Goal: Information Seeking & Learning: Learn about a topic

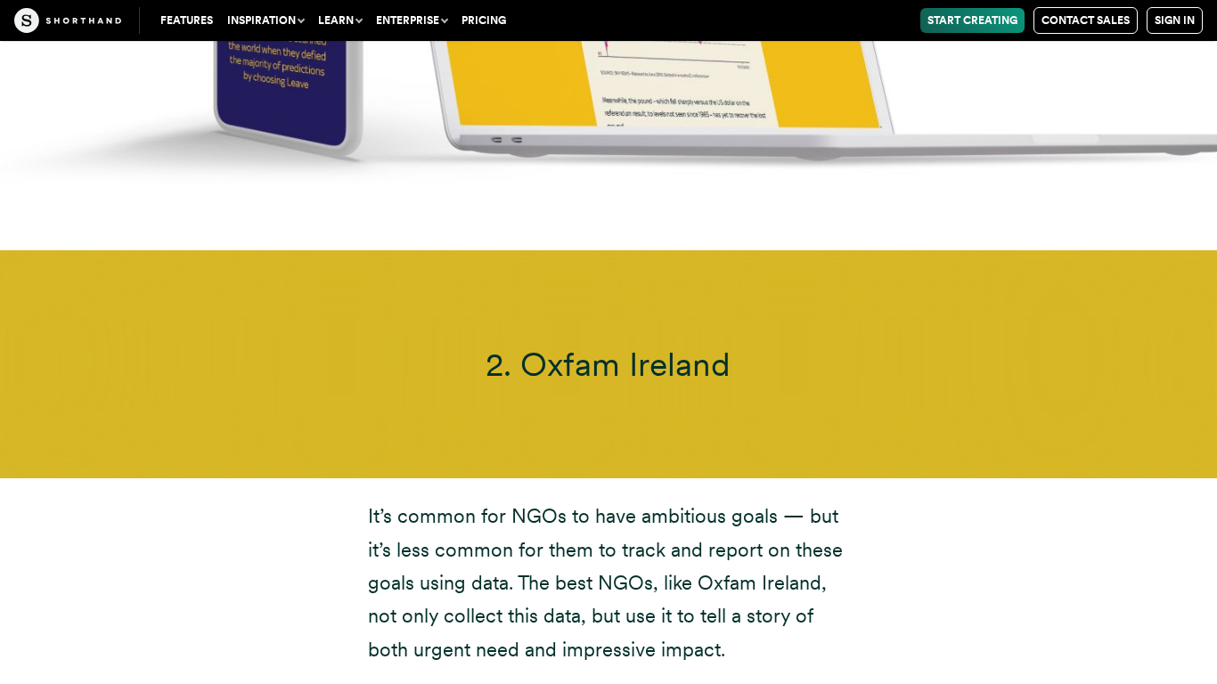
scroll to position [8355, 0]
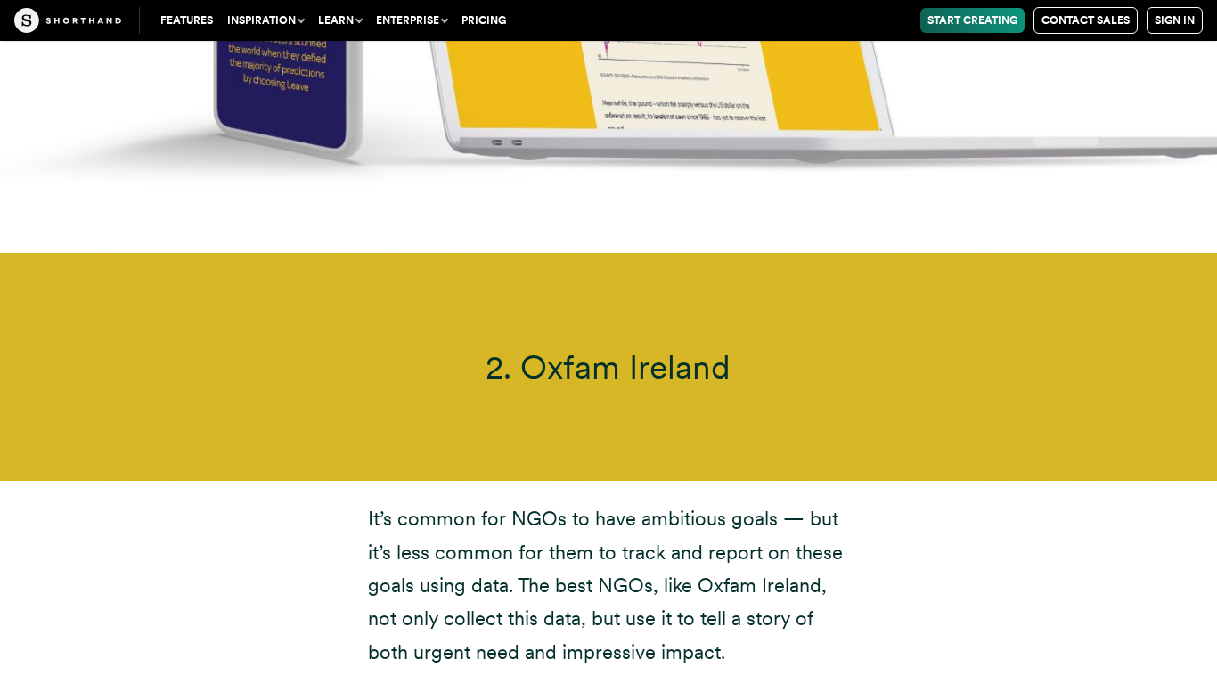
click at [656, 347] on span "2. Oxfam Ireland" at bounding box center [608, 367] width 245 height 40
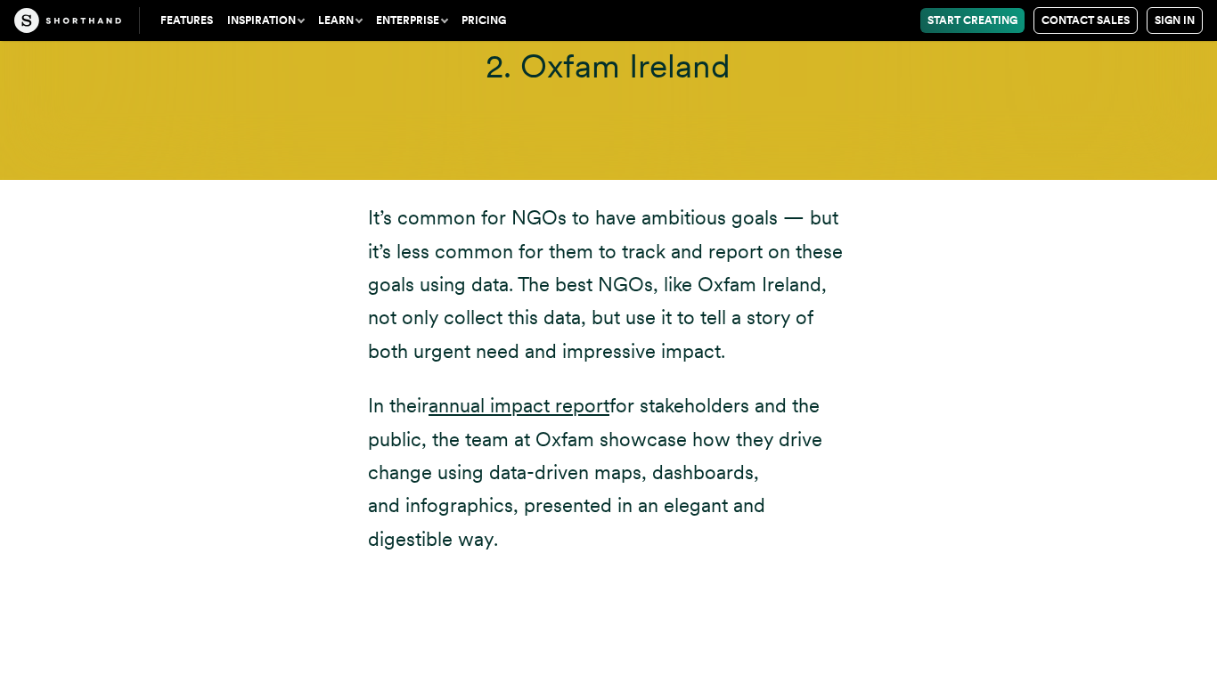
scroll to position [8666, 0]
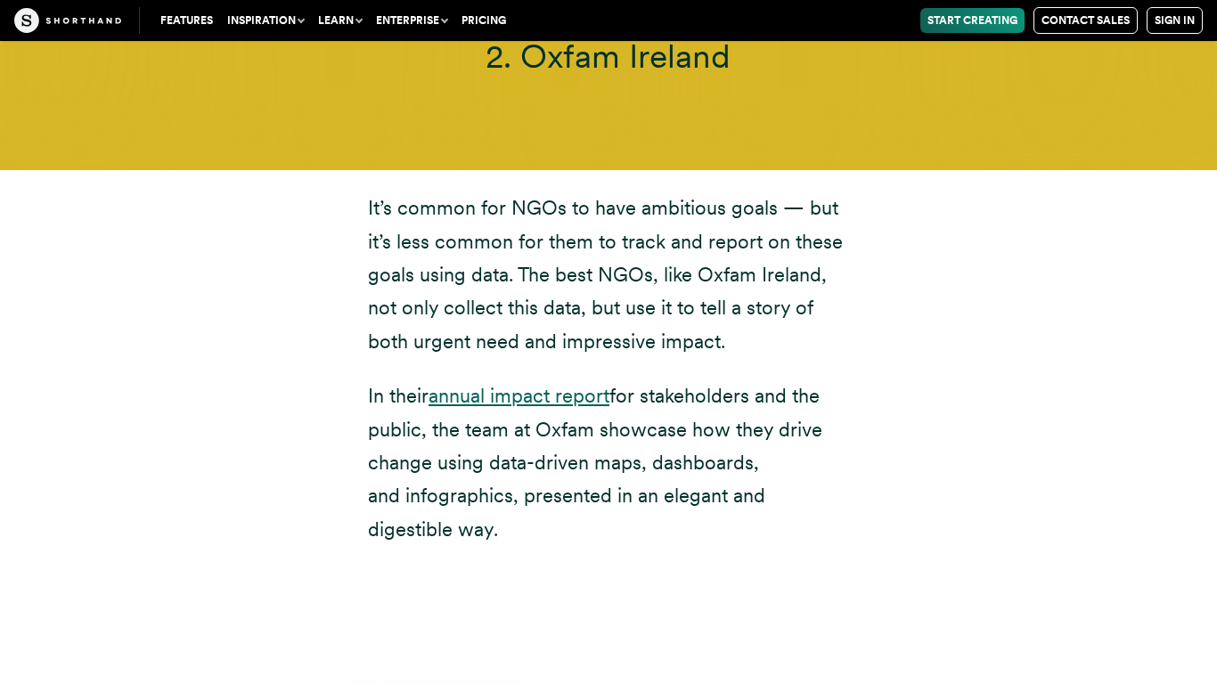
click at [561, 384] on link "annual impact report" at bounding box center [519, 395] width 181 height 23
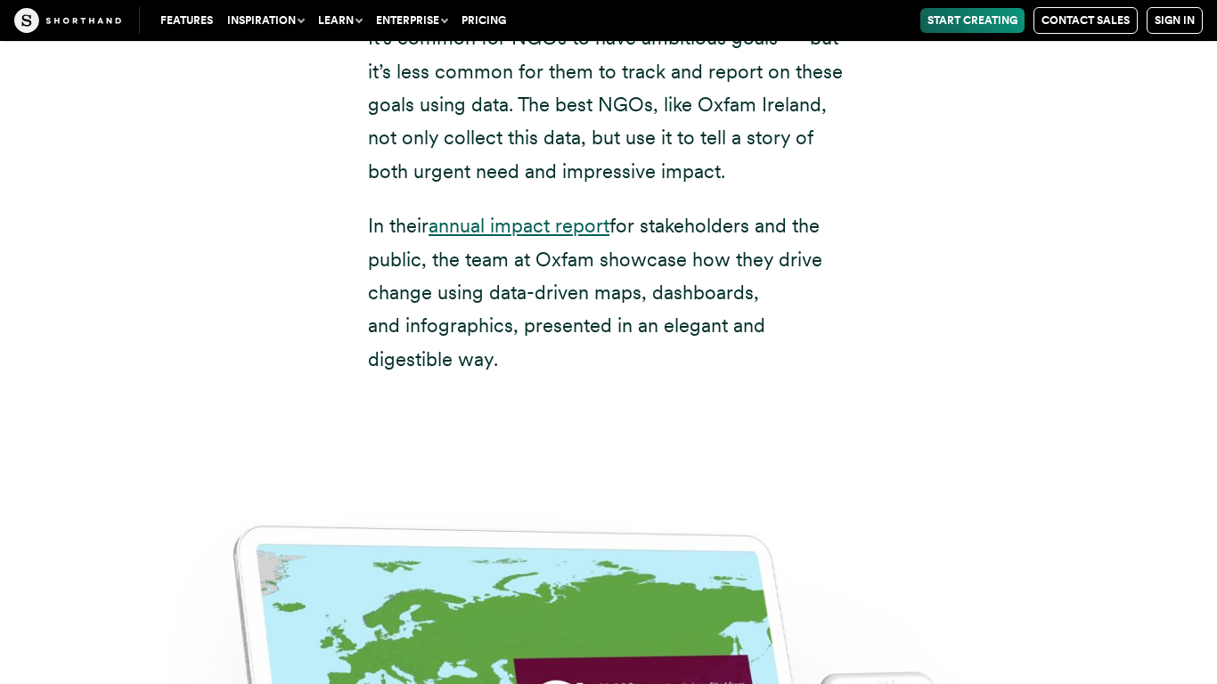
scroll to position [8834, 0]
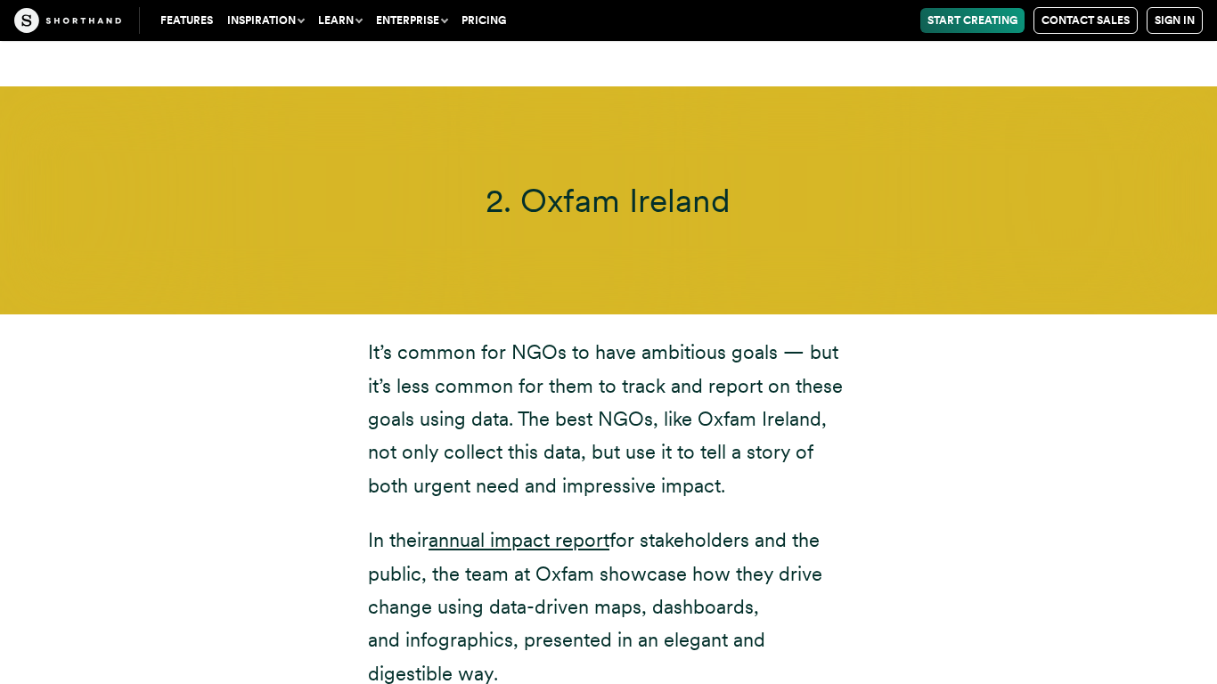
scroll to position [8630, 0]
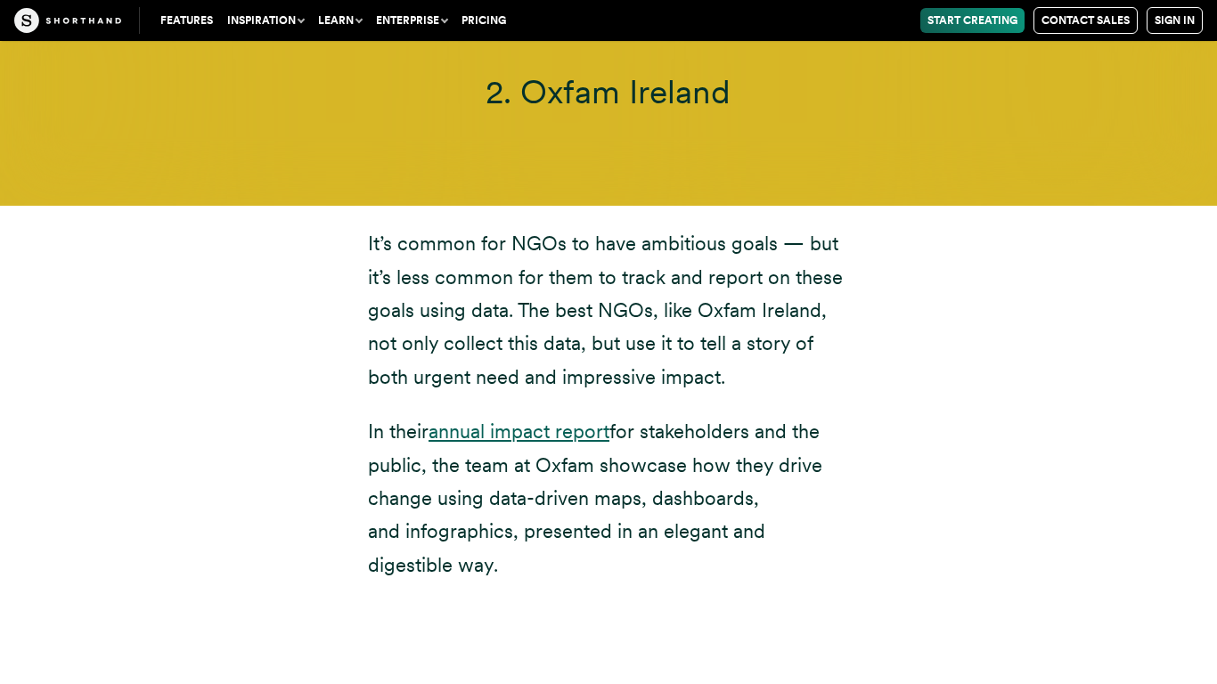
click at [552, 420] on link "annual impact report" at bounding box center [519, 431] width 181 height 23
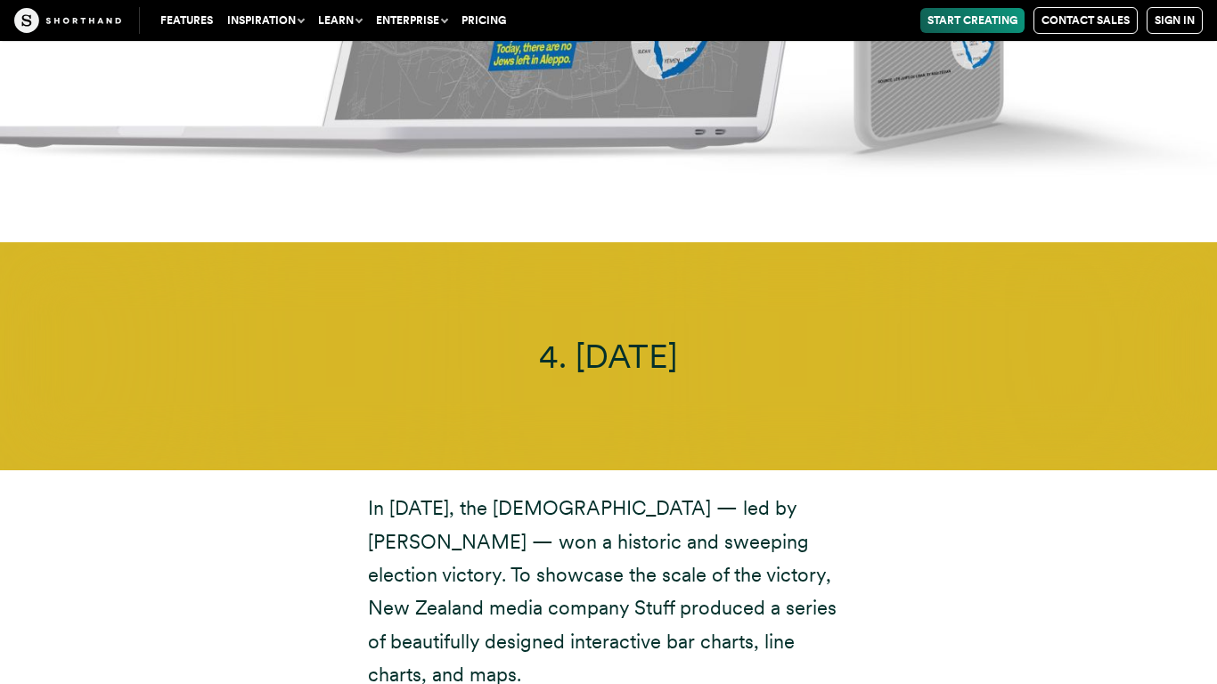
scroll to position [12454, 0]
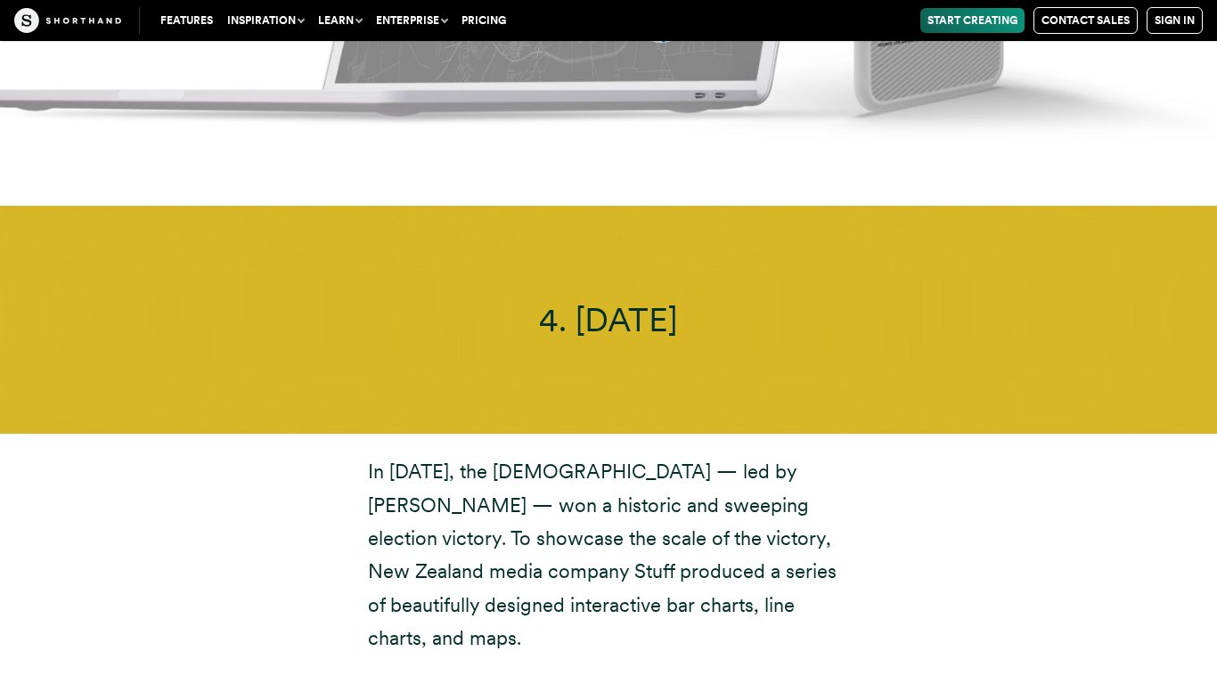
scroll to position [13088, 0]
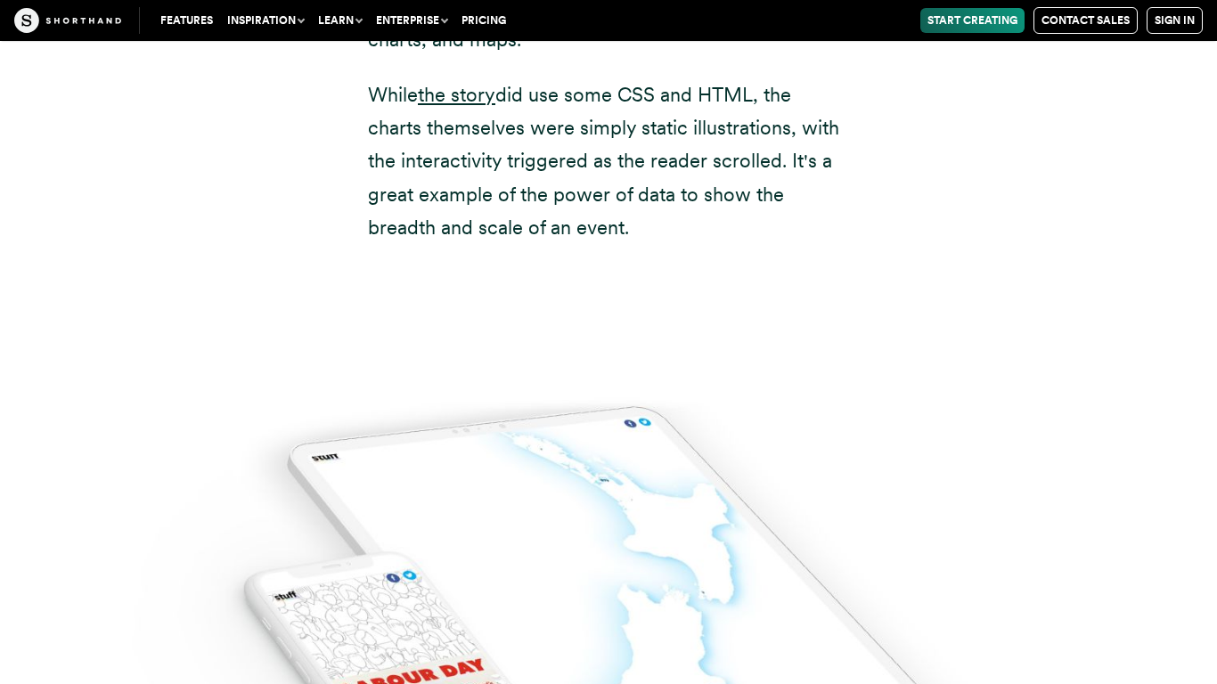
click at [593, 110] on p "While the story did use some CSS and HTML, the charts themselves were simply st…" at bounding box center [608, 161] width 481 height 167
click at [598, 78] on p "While the story did use some CSS and HTML, the charts themselves were simply st…" at bounding box center [608, 161] width 481 height 167
click at [518, 23] on nav "Features Inspiration Use Cases Shorthand is perfect for a wide range of content…" at bounding box center [671, 20] width 1064 height 27
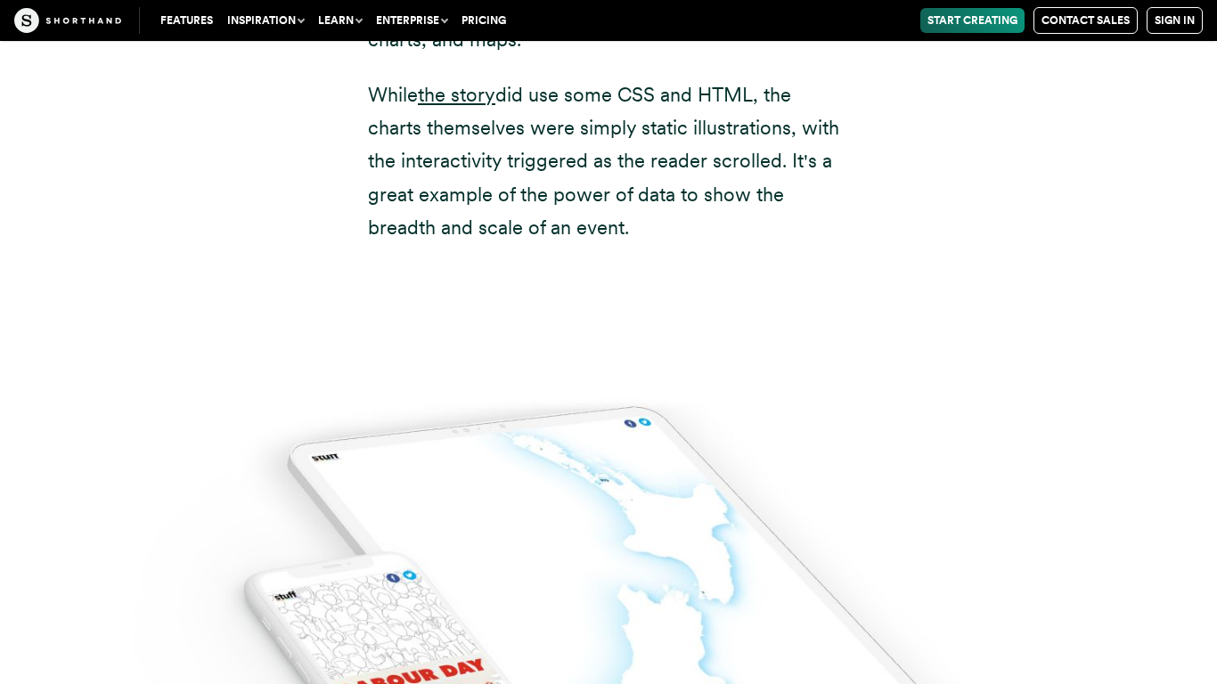
click at [511, 20] on link "Pricing" at bounding box center [483, 20] width 59 height 25
